Goal: Find specific page/section: Find specific page/section

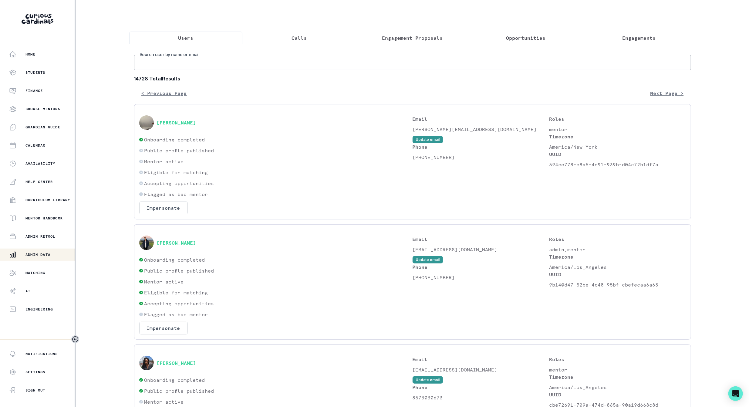
click at [218, 70] on input "Search user by name or email" at bounding box center [412, 62] width 557 height 15
type input "[PERSON_NAME]"
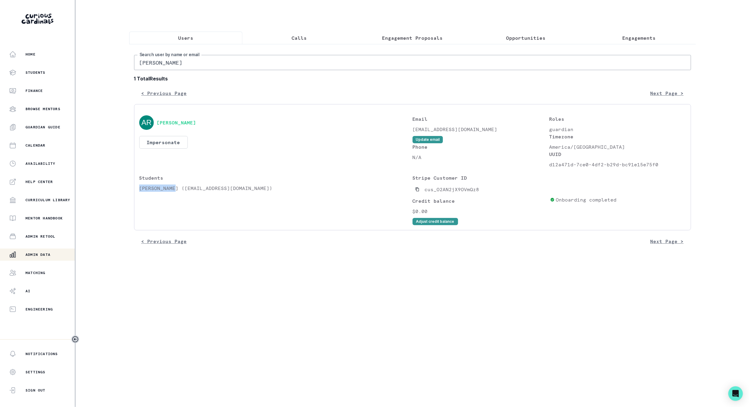
drag, startPoint x: 140, startPoint y: 192, endPoint x: 176, endPoint y: 196, distance: 36.9
click at [176, 192] on p "[PERSON_NAME] ([EMAIL_ADDRESS][DOMAIN_NAME])" at bounding box center [275, 187] width 273 height 7
copy p "[PERSON_NAME]"
click at [625, 35] on p "Engagements" at bounding box center [639, 37] width 33 height 7
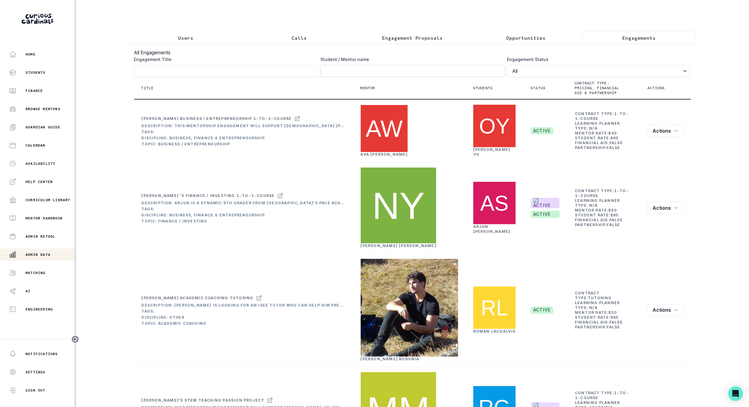
click at [323, 76] on input "Engagement Title" at bounding box center [412, 71] width 184 height 12
paste input "[PERSON_NAME]"
type input "[PERSON_NAME]"
click button "submit" at bounding box center [0, 0] width 0 height 0
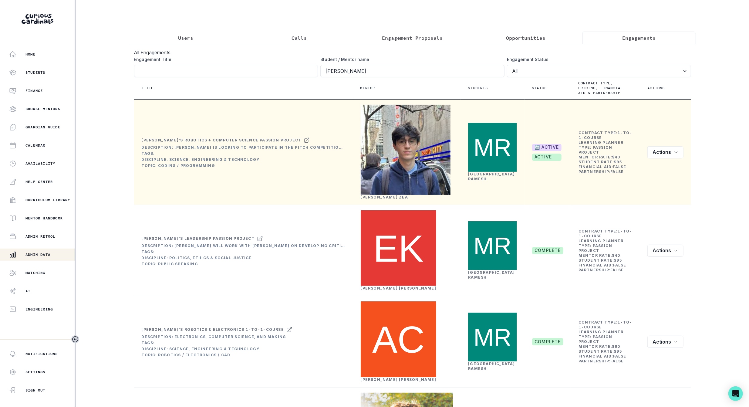
click at [503, 176] on div "[PERSON_NAME]" at bounding box center [492, 177] width 49 height 10
click at [494, 179] on link "[PERSON_NAME]" at bounding box center [491, 176] width 47 height 9
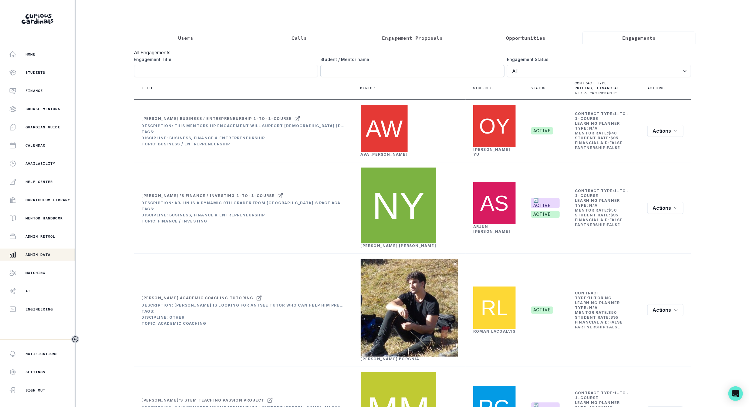
click at [324, 77] on input "Engagement Title" at bounding box center [412, 71] width 184 height 12
paste input "[PERSON_NAME]"
type input "[PERSON_NAME]"
click button "submit" at bounding box center [0, 0] width 0 height 0
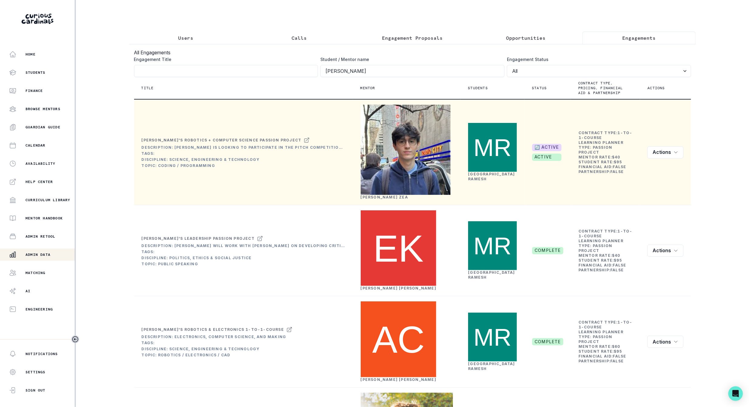
click at [375, 199] on link "[PERSON_NAME]" at bounding box center [384, 197] width 47 height 5
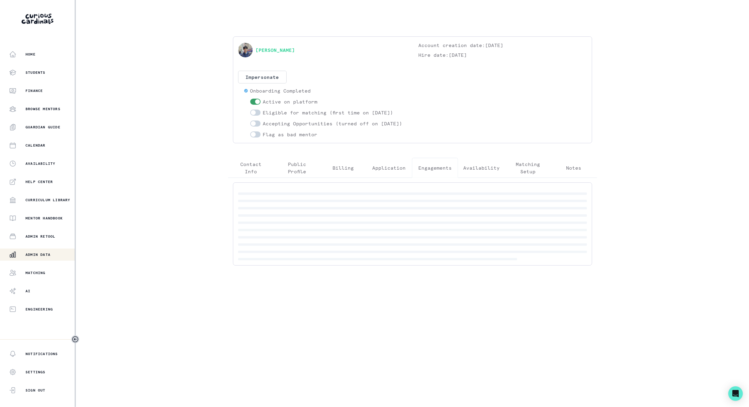
click at [426, 171] on p "Engagements" at bounding box center [434, 167] width 33 height 7
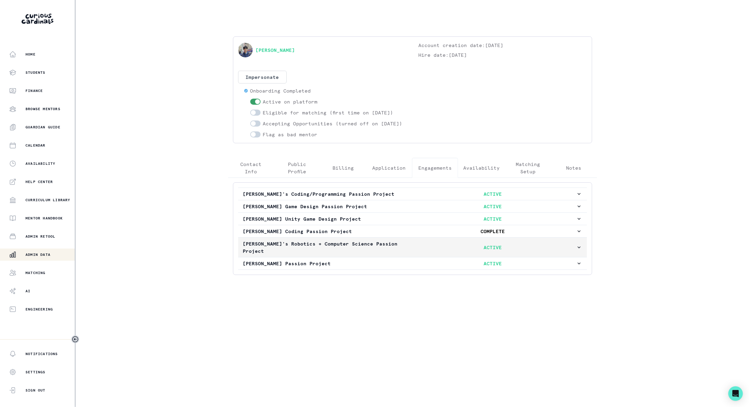
click at [288, 255] on p "[PERSON_NAME]'s Robotics + Computer Science Passion Project" at bounding box center [326, 247] width 167 height 15
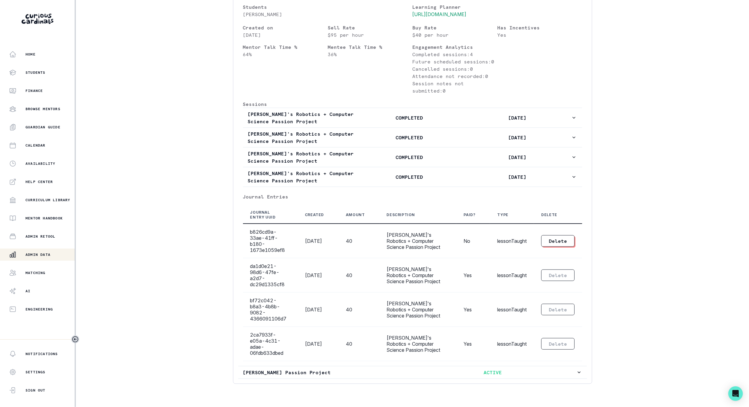
scroll to position [318, 0]
